Goal: Complete application form: Complete application form

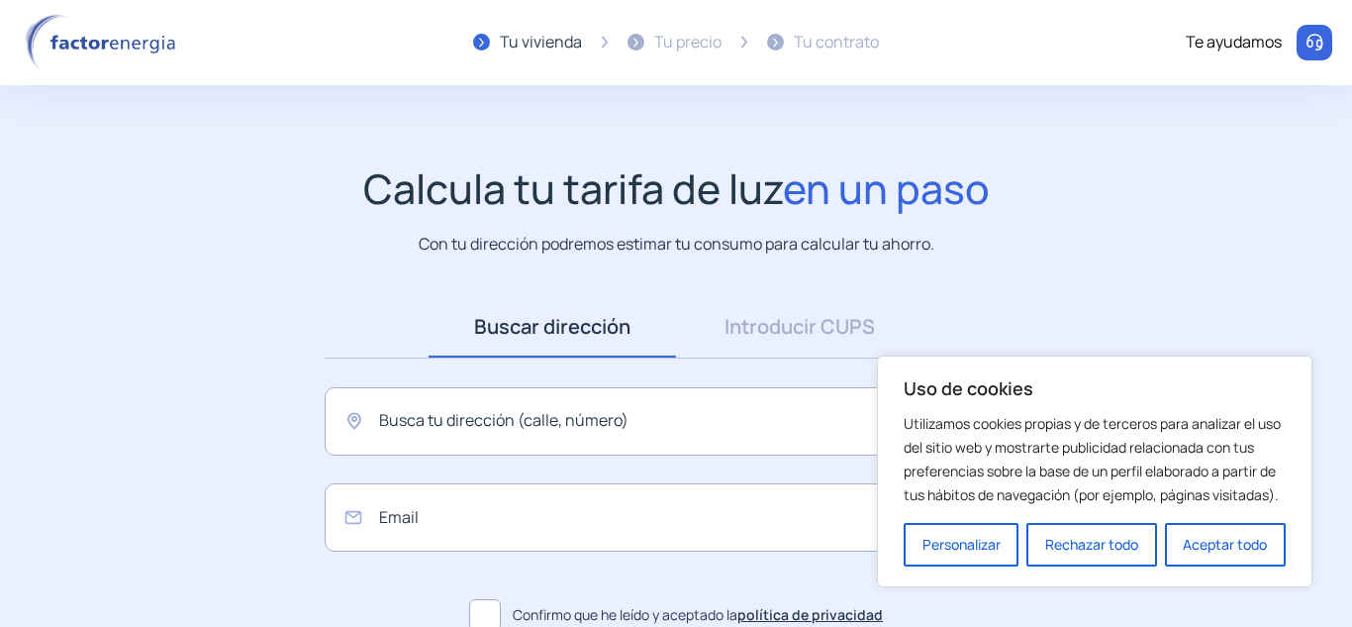
click at [70, 53] on img at bounding box center [104, 42] width 168 height 57
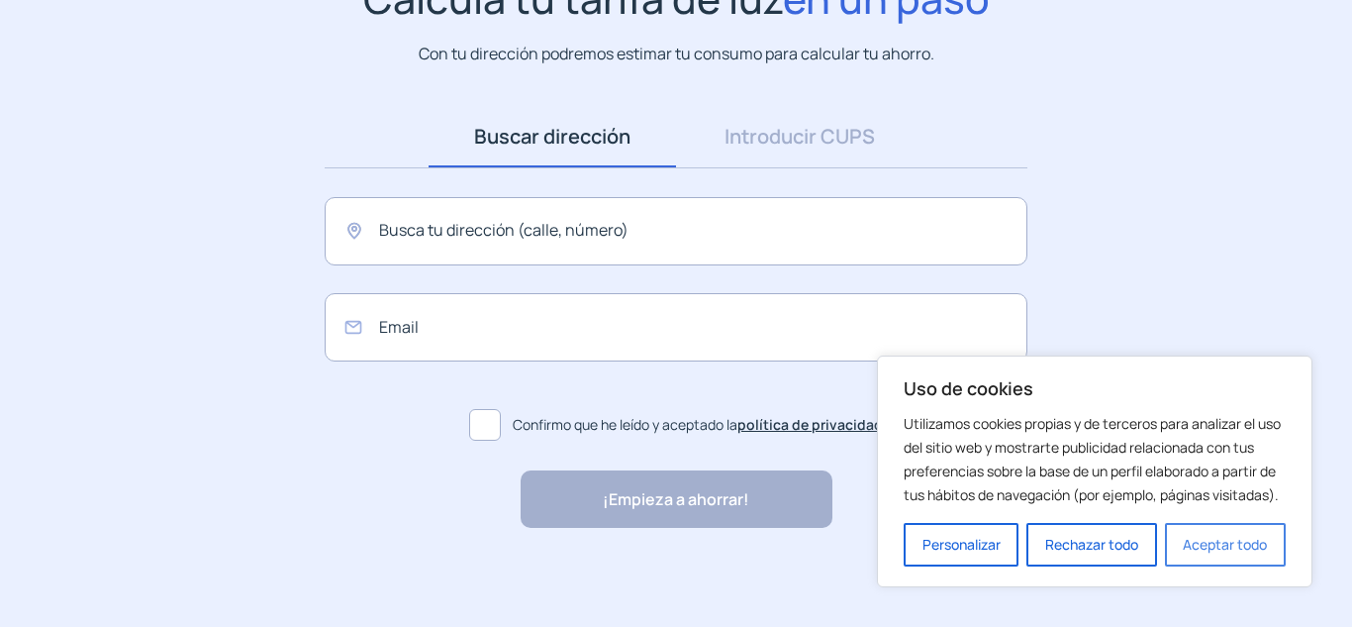
click at [1229, 545] on button "Aceptar todo" at bounding box center [1225, 545] width 121 height 44
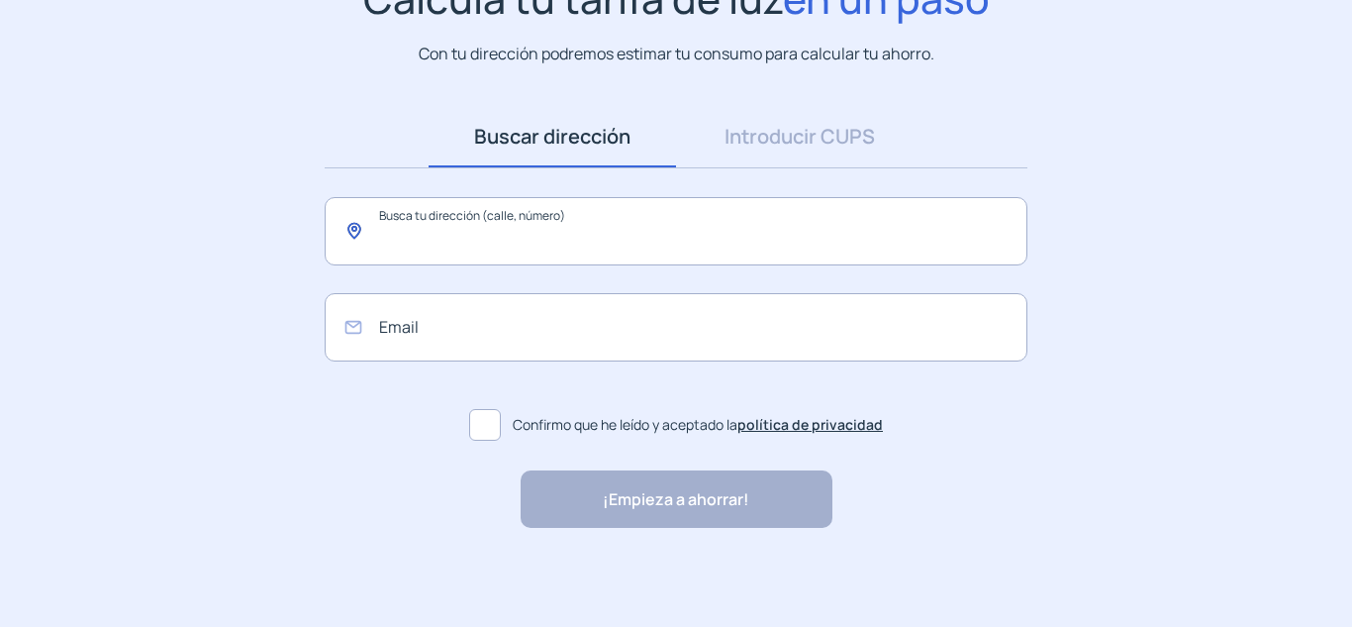
click at [722, 248] on input "text" at bounding box center [676, 231] width 703 height 68
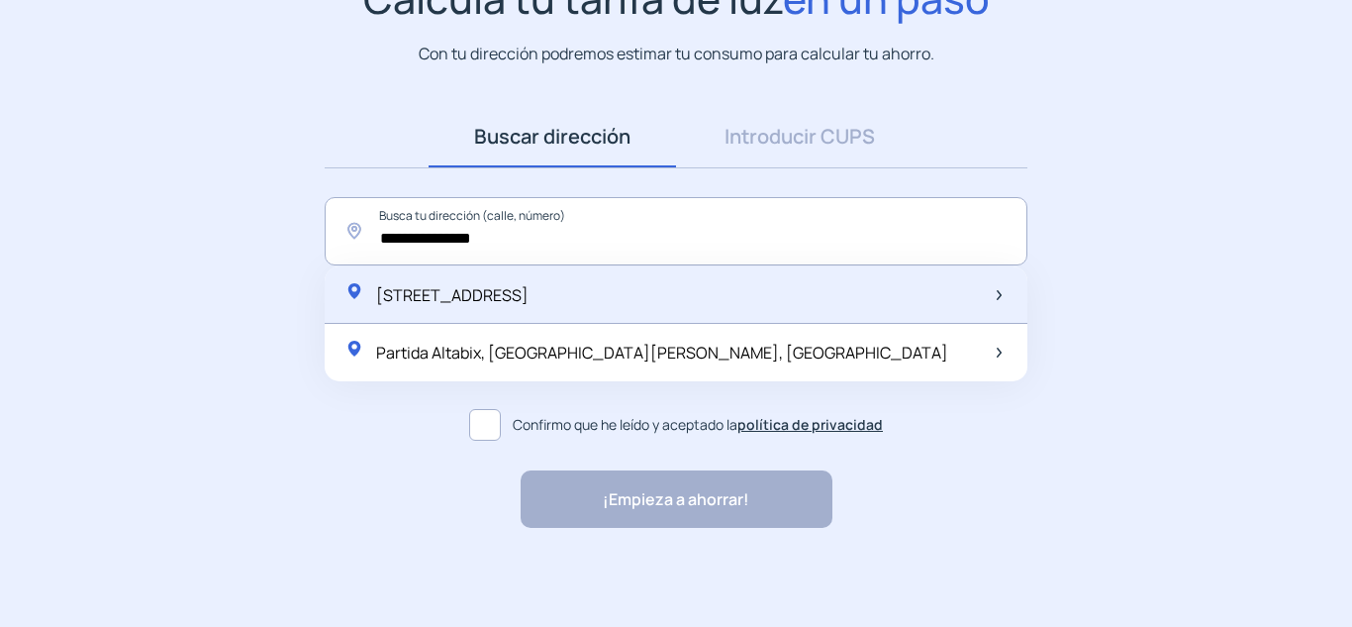
click at [644, 315] on div "[STREET_ADDRESS]" at bounding box center [676, 295] width 703 height 58
type input "**********"
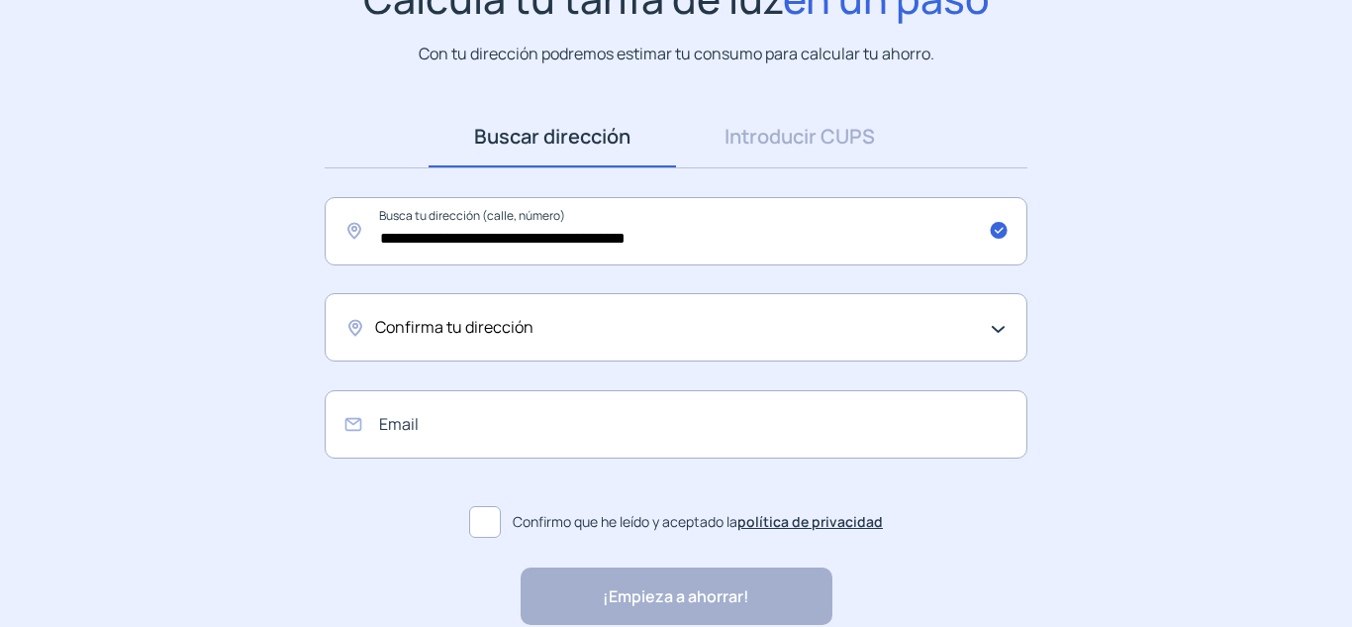
click at [565, 340] on div "Confirma tu dirección" at bounding box center [671, 328] width 592 height 26
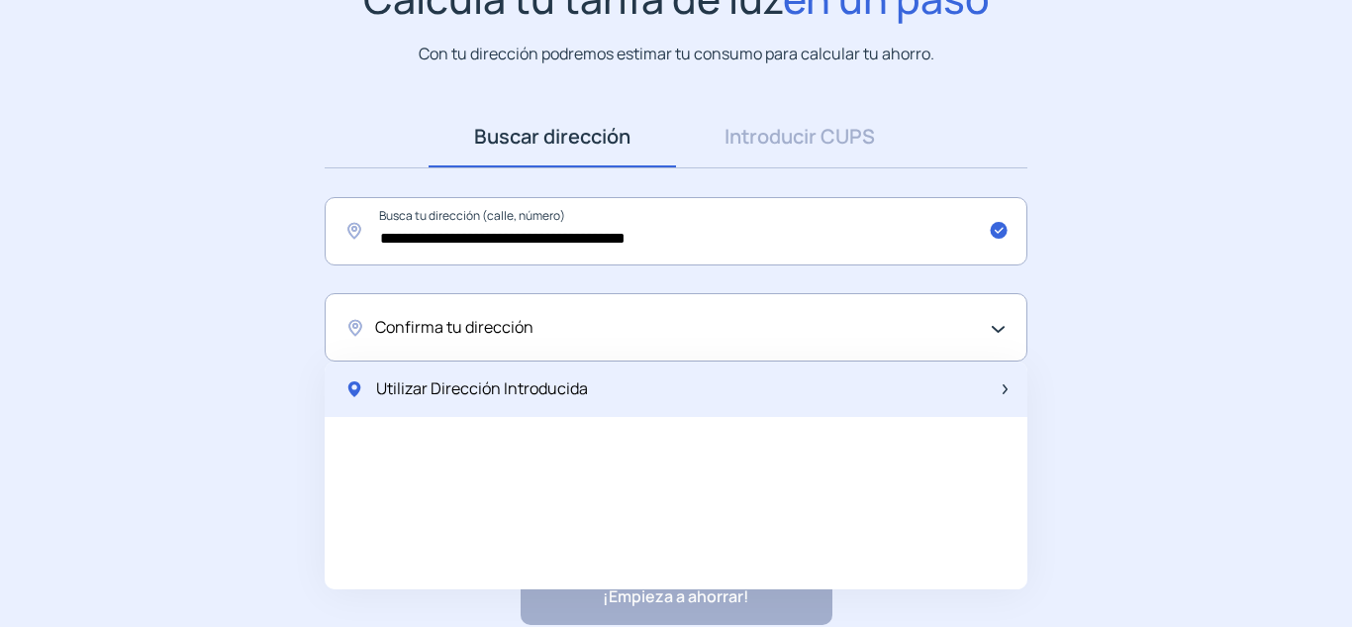
click at [545, 401] on span "Utilizar Dirección Introducida" at bounding box center [482, 389] width 212 height 26
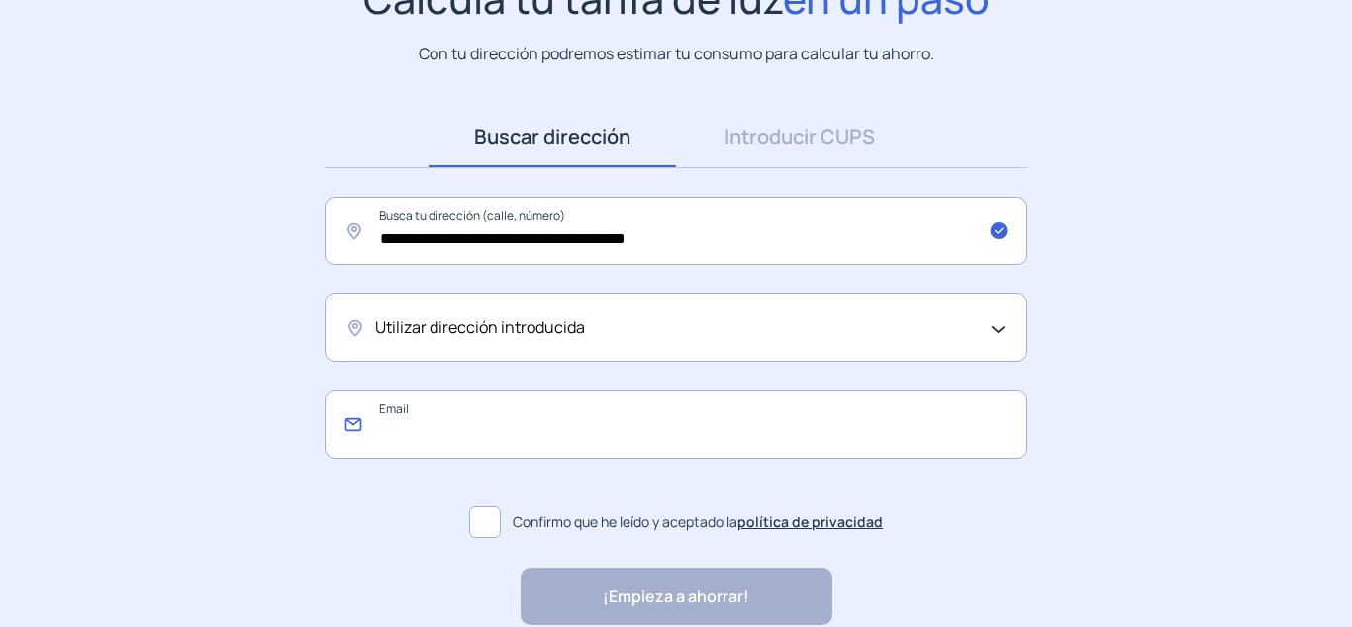
click at [532, 417] on input "email" at bounding box center [676, 424] width 703 height 68
type input "**********"
click at [491, 507] on span at bounding box center [485, 522] width 32 height 32
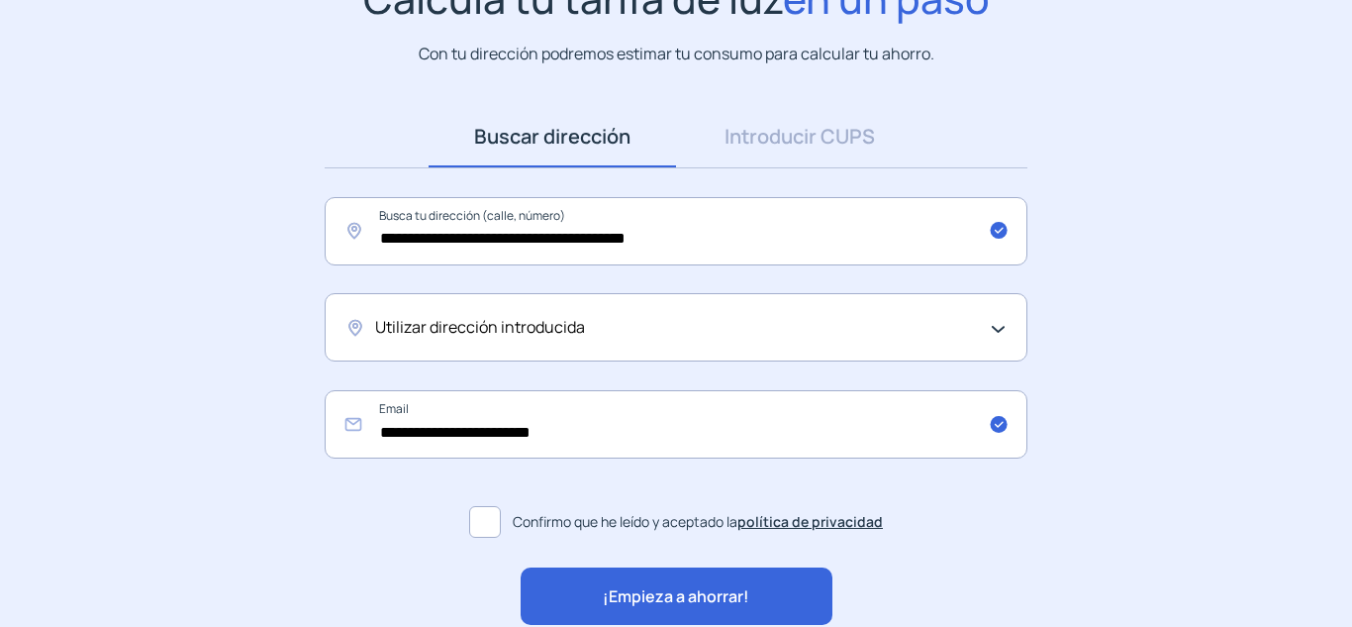
click at [603, 588] on span "¡Empieza a ahorrar!" at bounding box center [676, 597] width 147 height 26
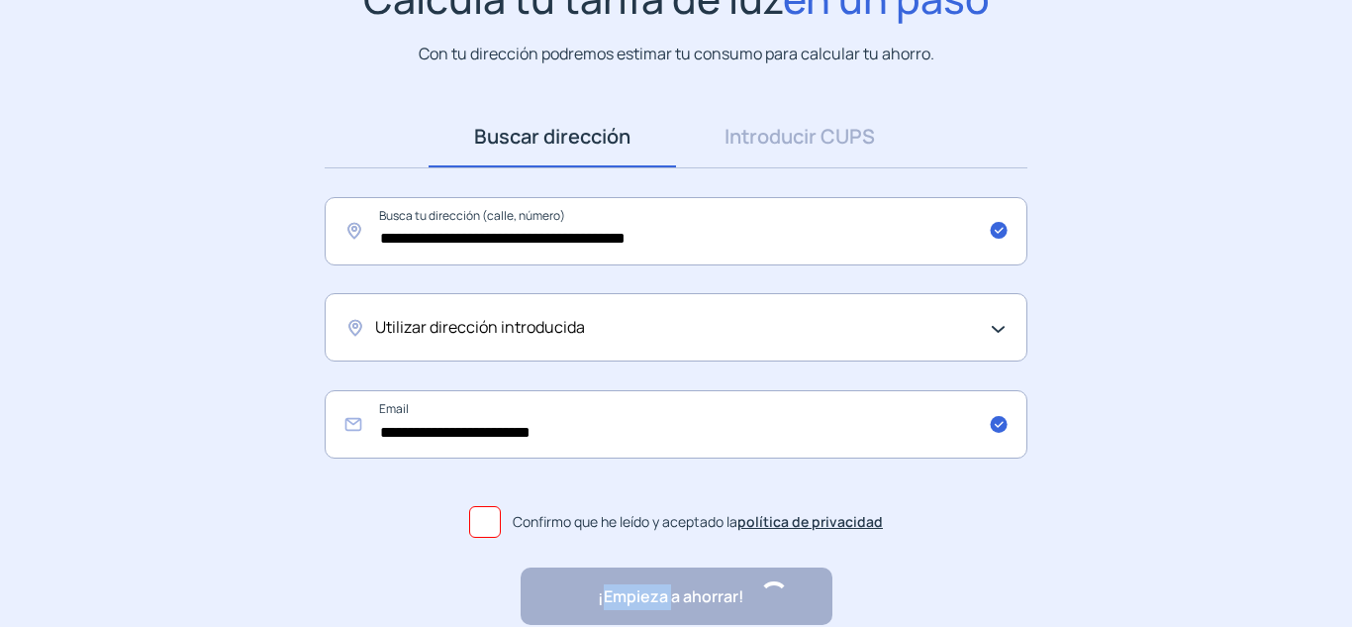
click at [603, 588] on div "¡Empieza a ahorrar! "Excelente servicio y atención al cliente" "Respeto por el …" at bounding box center [677, 595] width 312 height 57
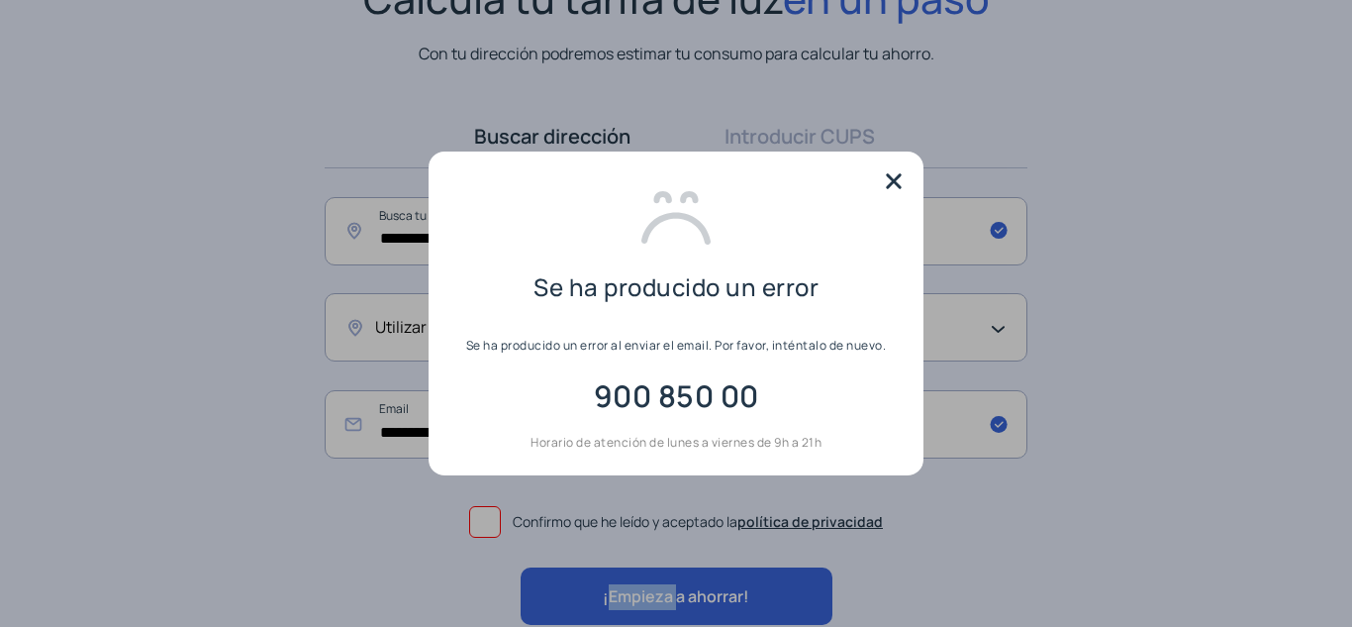
click at [905, 181] on img at bounding box center [894, 181] width 30 height 30
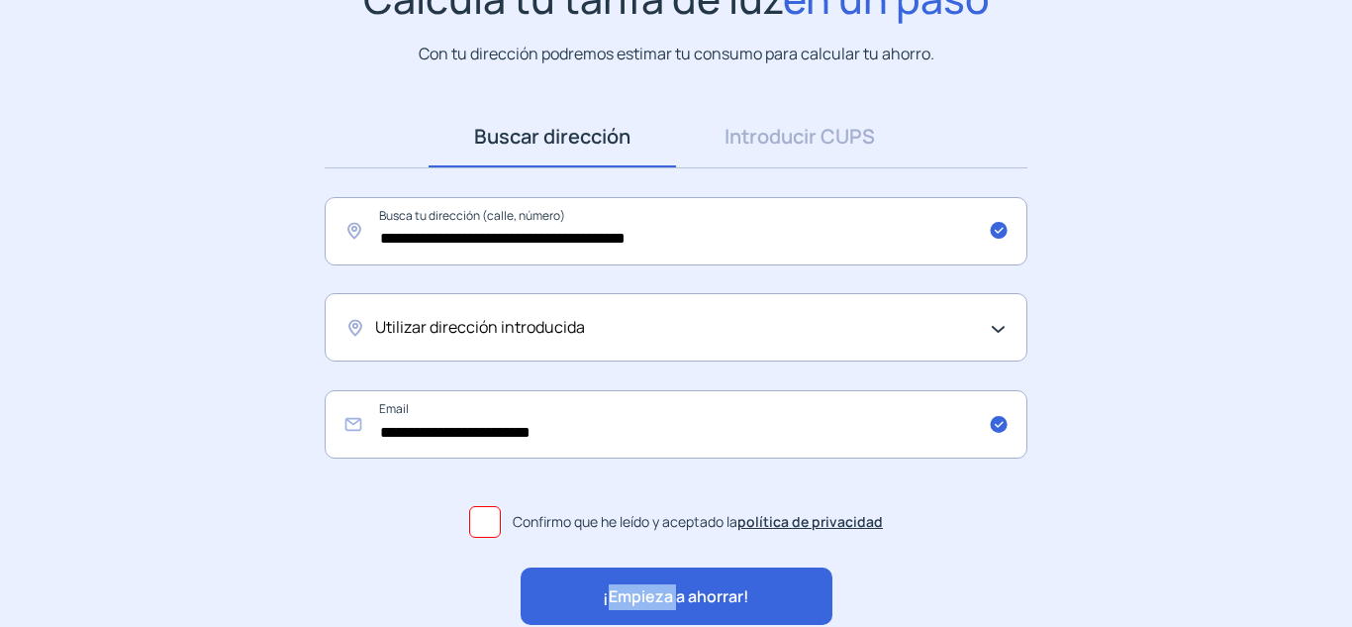
scroll to position [287, 0]
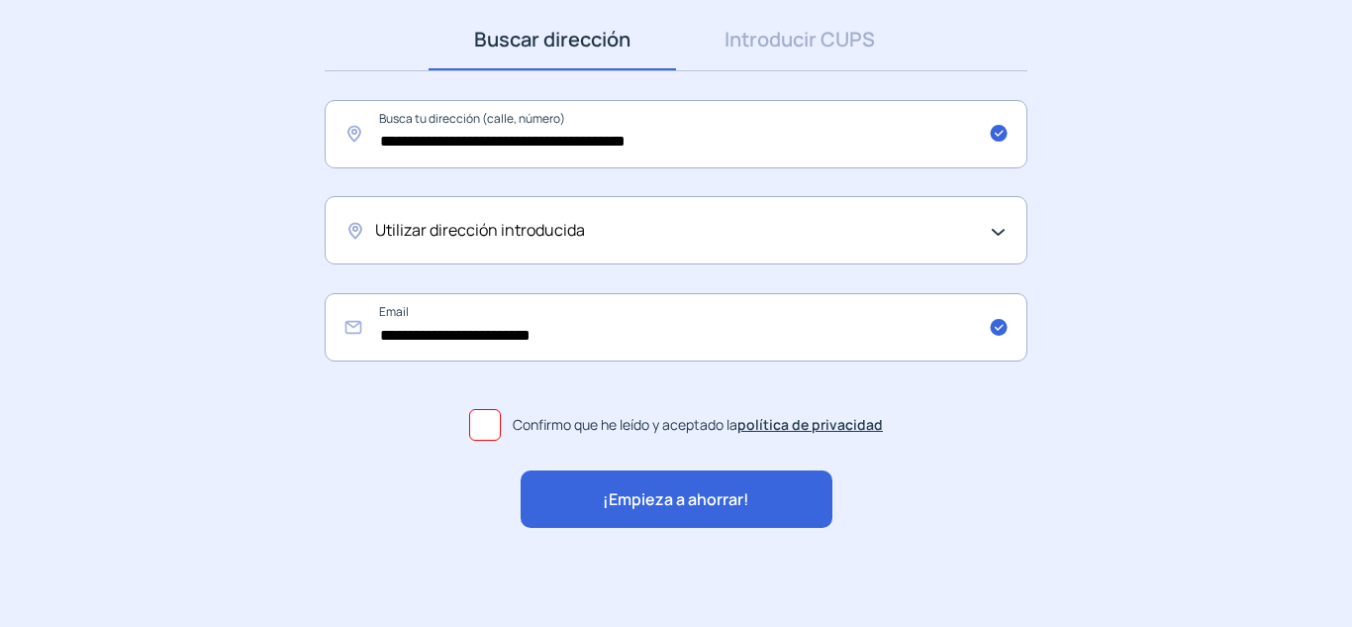
click at [712, 489] on span "¡Empieza a ahorrar!" at bounding box center [676, 500] width 147 height 26
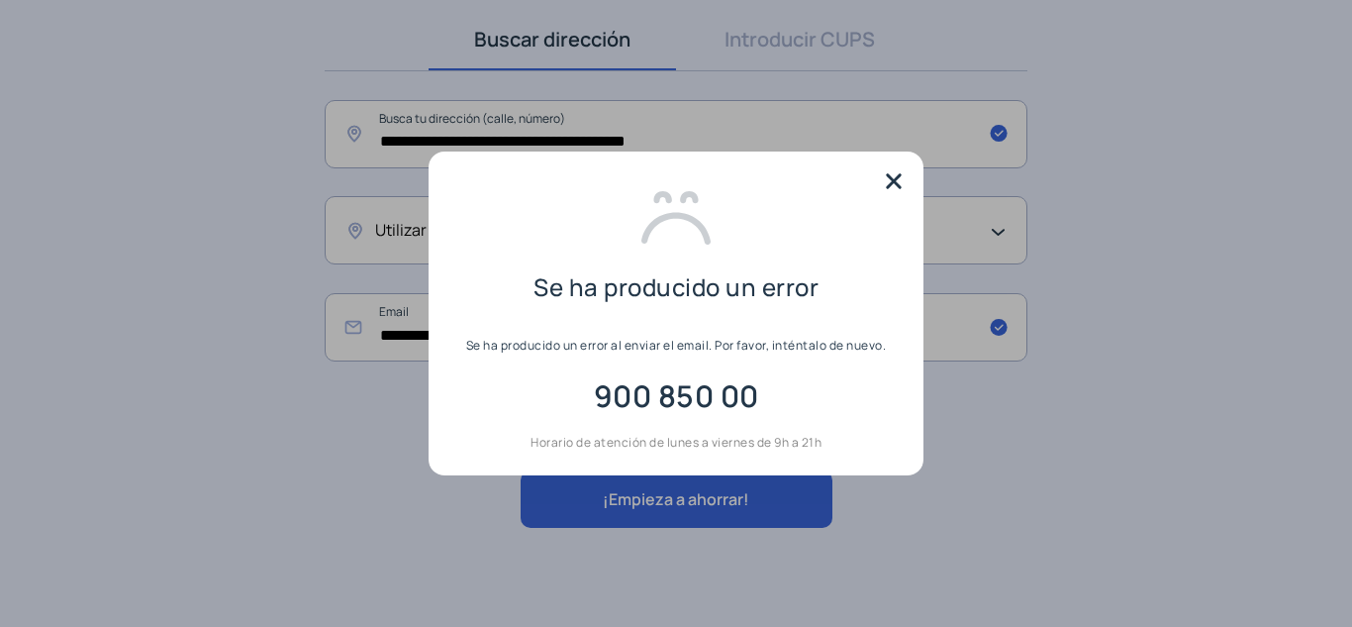
scroll to position [0, 0]
click at [889, 179] on img at bounding box center [894, 181] width 30 height 30
